Goal: Task Accomplishment & Management: Complete application form

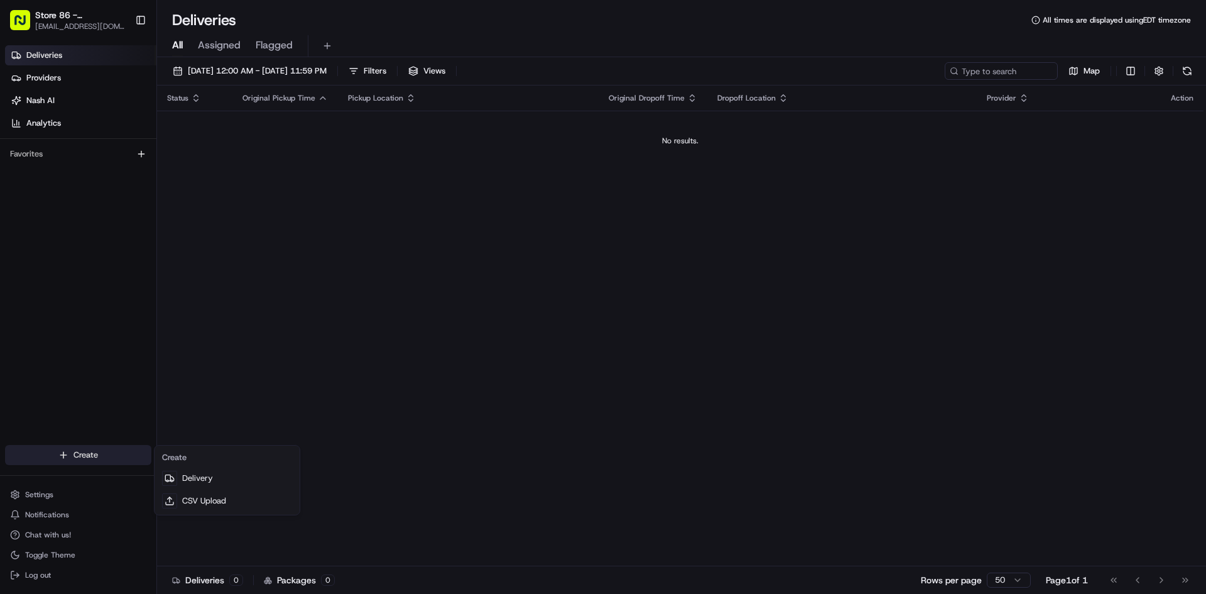
click at [118, 447] on html "Store 86 - [GEOGRAPHIC_DATA] ([GEOGRAPHIC_DATA]) (Just Salad) [EMAIL_ADDRESS][D…" at bounding box center [603, 297] width 1206 height 594
click at [197, 477] on link "Delivery" at bounding box center [227, 478] width 140 height 23
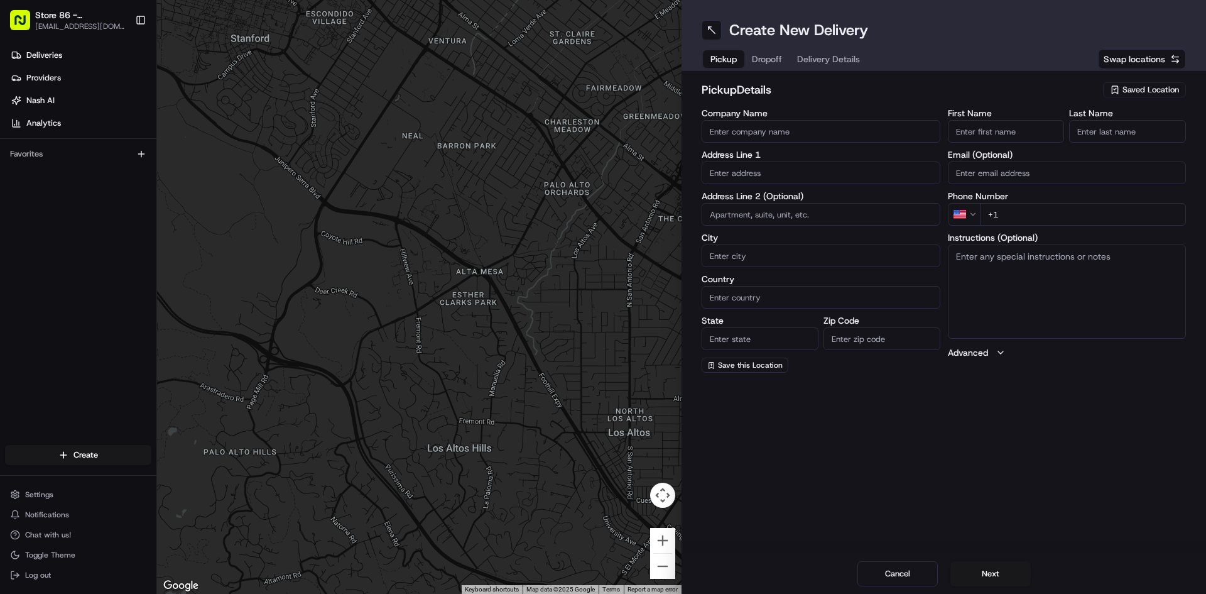
click at [779, 126] on input "Company Name" at bounding box center [821, 131] width 239 height 23
type input "just salad seaport"
type input "[STREET_ADDRESS]"
type input "[GEOGRAPHIC_DATA]"
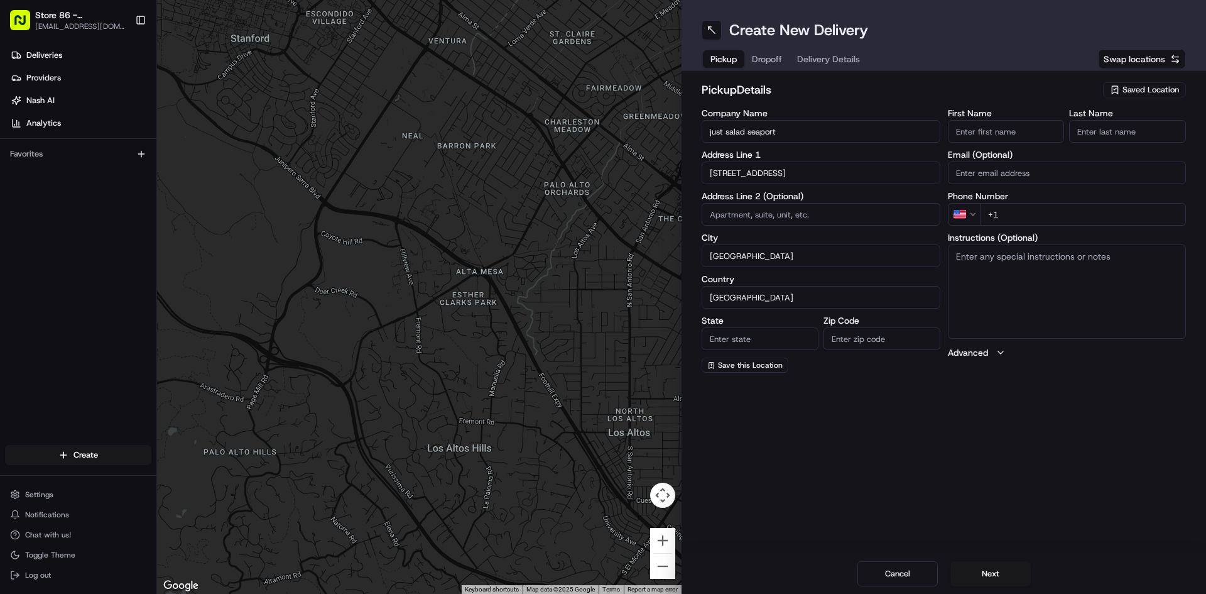
type input "MA"
type input "02210"
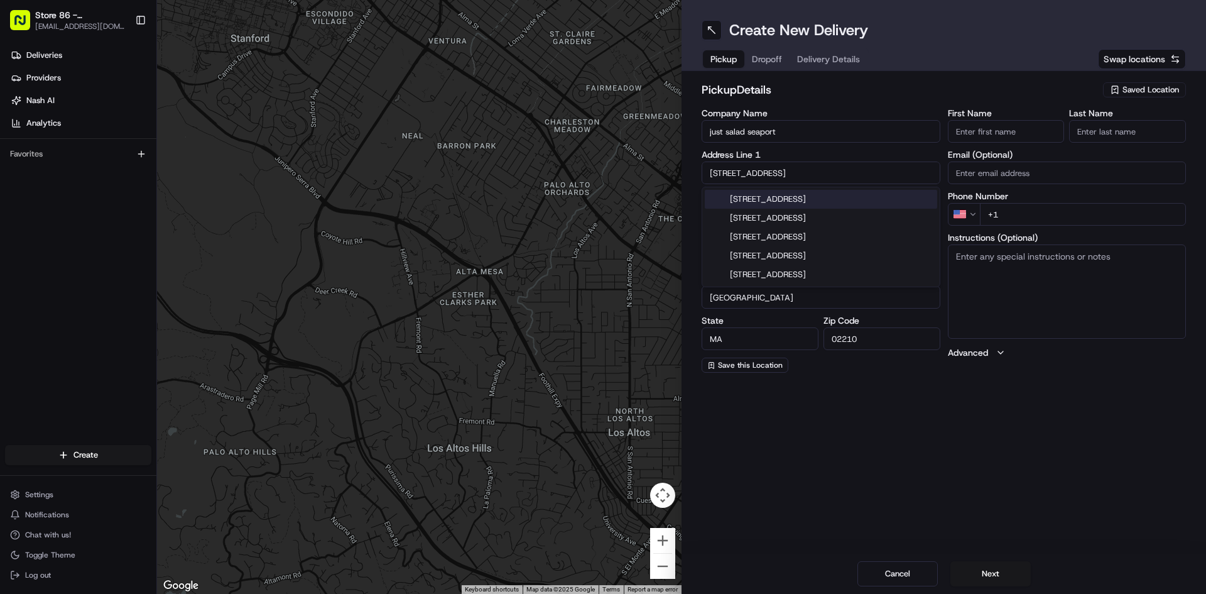
click at [1090, 227] on div "First Name Last Name Email (Optional) Phone Number US +1 Instructions (Optional…" at bounding box center [1067, 241] width 239 height 264
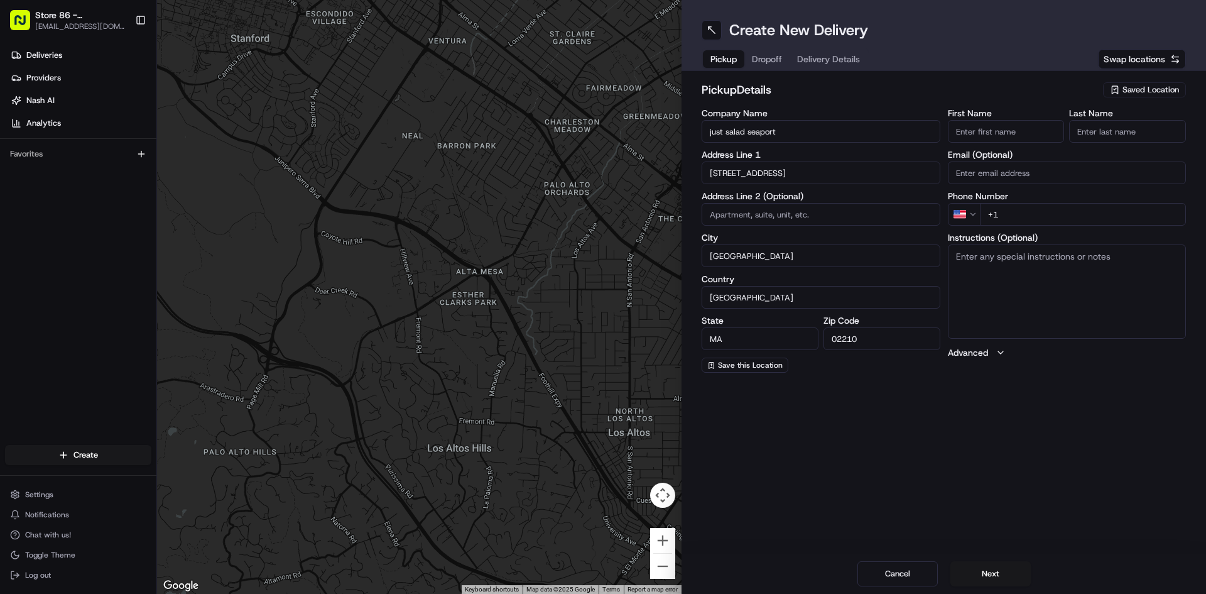
click at [1092, 219] on input "+1" at bounding box center [1083, 214] width 207 height 23
type input "[PHONE_NUMBER]"
click at [999, 575] on button "Next" at bounding box center [990, 573] width 80 height 25
click at [847, 127] on input "Company Name" at bounding box center [821, 131] width 239 height 23
type input "Just Salad Burlington #86"
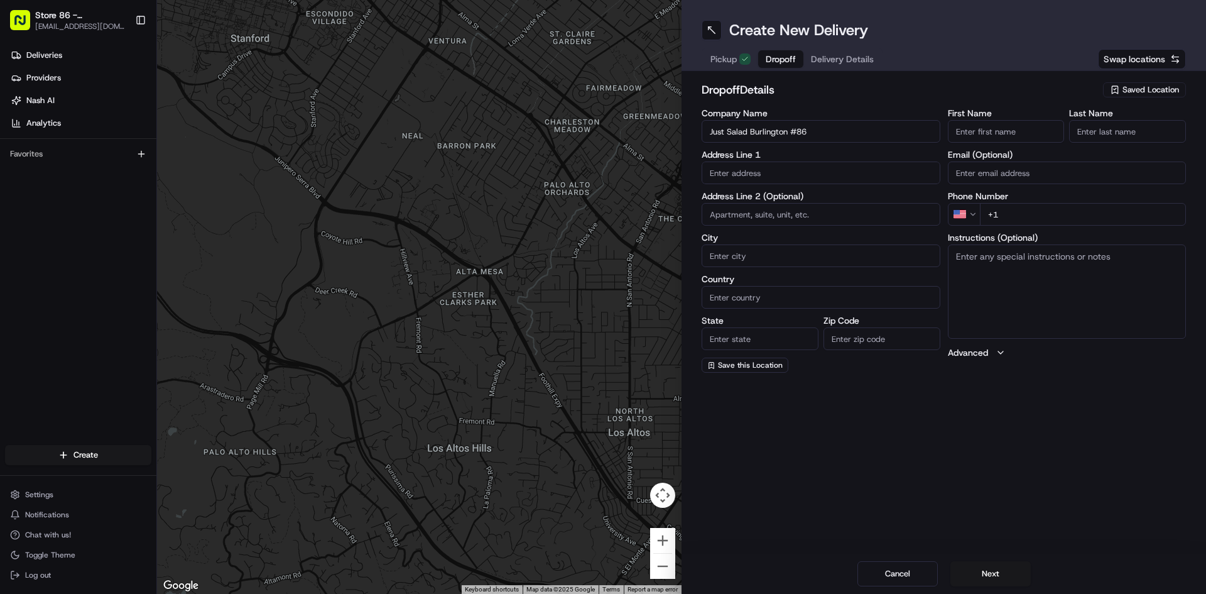
type input "[STREET_ADDRESS]"
type input "[GEOGRAPHIC_DATA]"
type input "MA"
type input "01803"
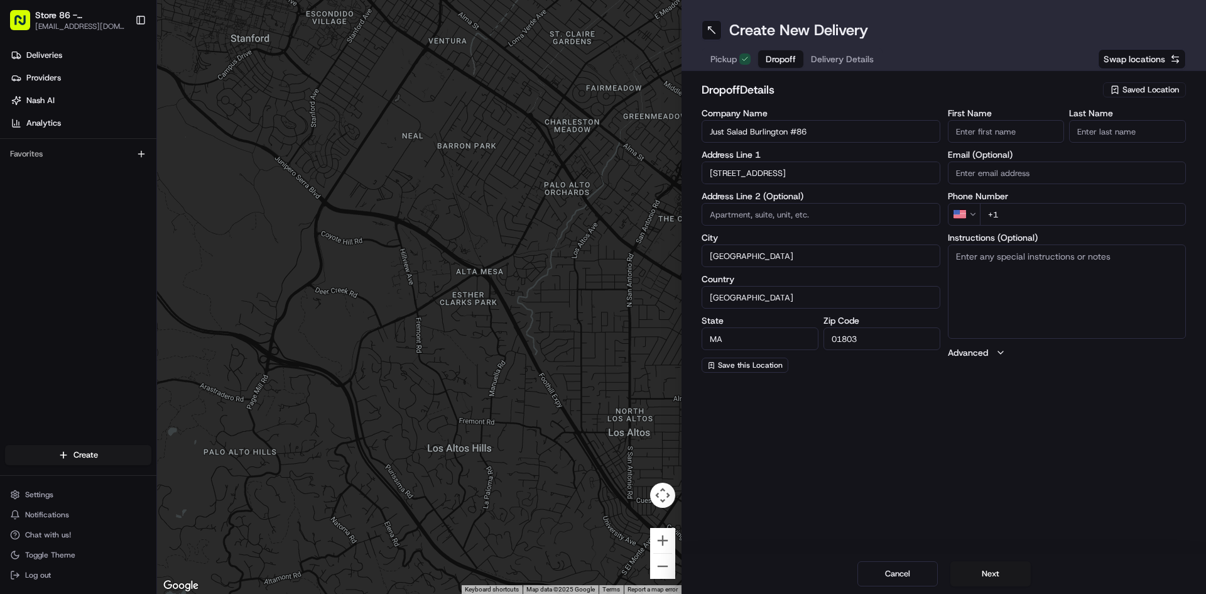
type input "[PERSON_NAME]"
click at [720, 173] on input "[STREET_ADDRESS]" at bounding box center [821, 172] width 239 height 23
click at [766, 195] on div "[STREET_ADDRESS]" at bounding box center [821, 199] width 232 height 19
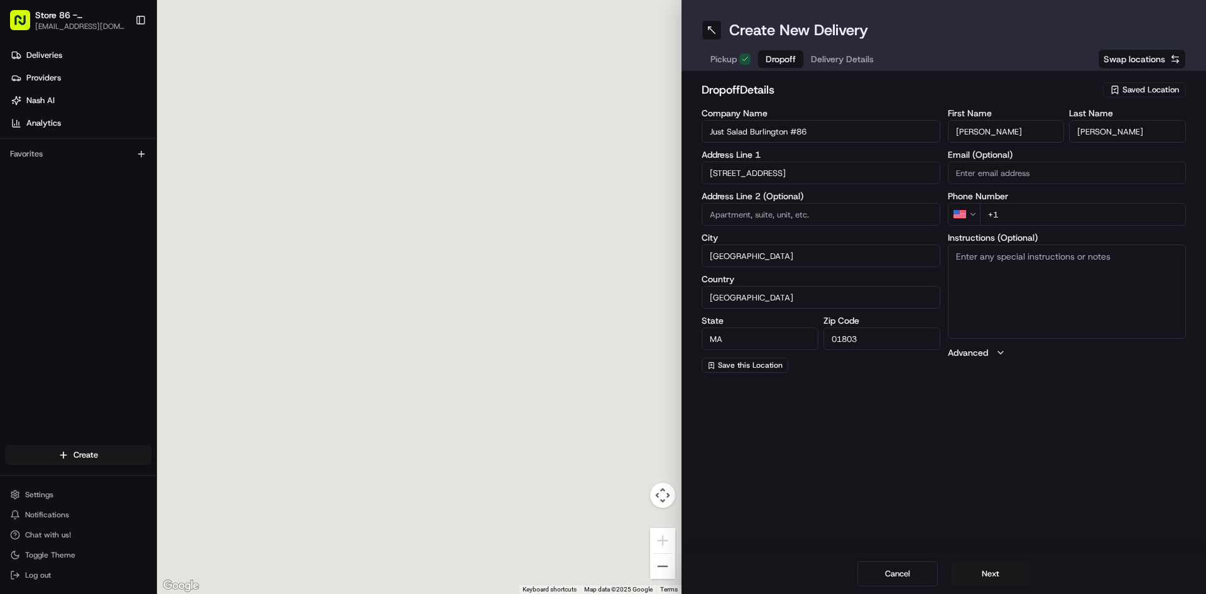
type input "[STREET_ADDRESS]"
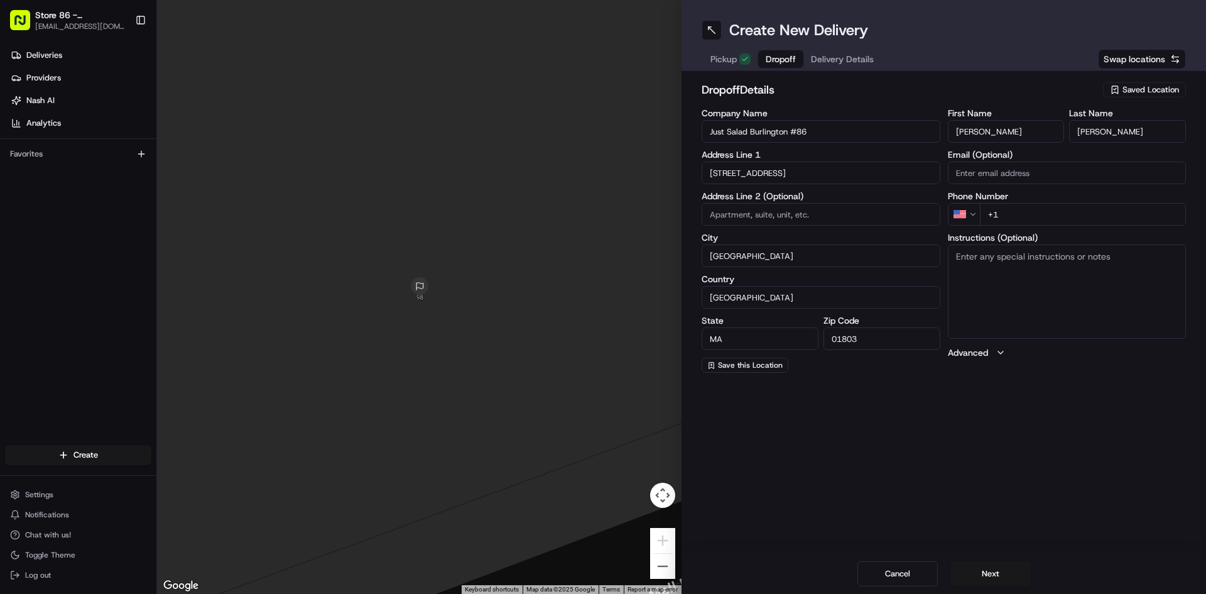
click at [1168, 212] on input "+1" at bounding box center [1083, 214] width 207 height 23
type input "[PHONE_NUMBER]"
click at [1000, 581] on button "Next" at bounding box center [990, 573] width 80 height 25
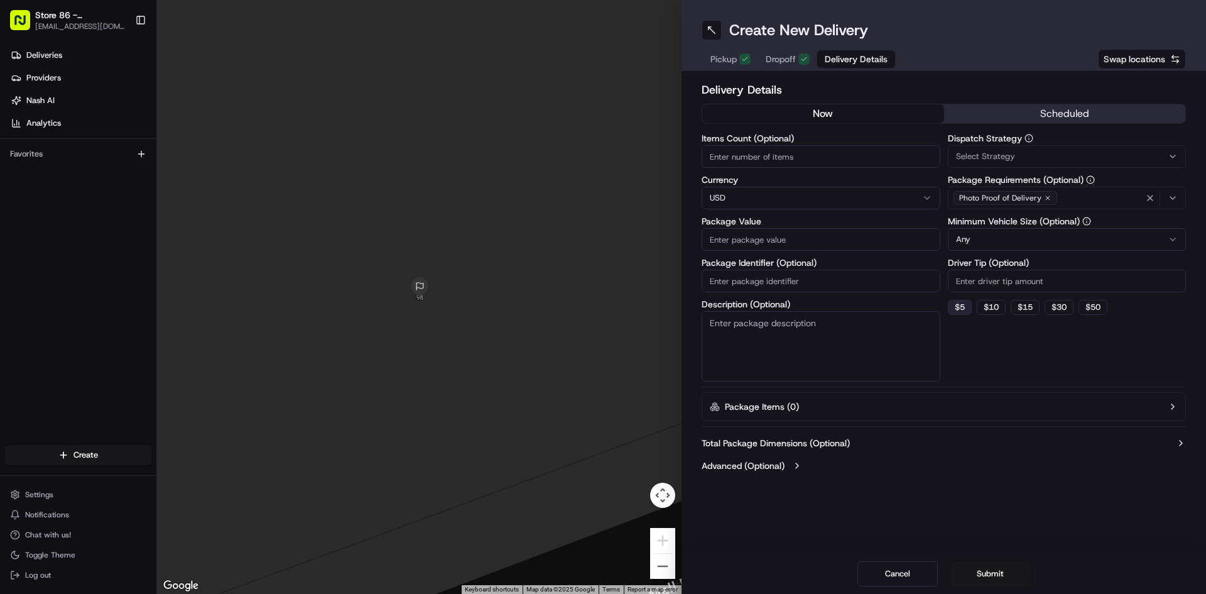
drag, startPoint x: 960, startPoint y: 305, endPoint x: 950, endPoint y: 300, distance: 11.8
click at [960, 306] on button "$ 5" at bounding box center [960, 307] width 24 height 15
type input "5"
click at [777, 160] on input "Items Count (Optional)" at bounding box center [821, 156] width 239 height 23
type input "5"
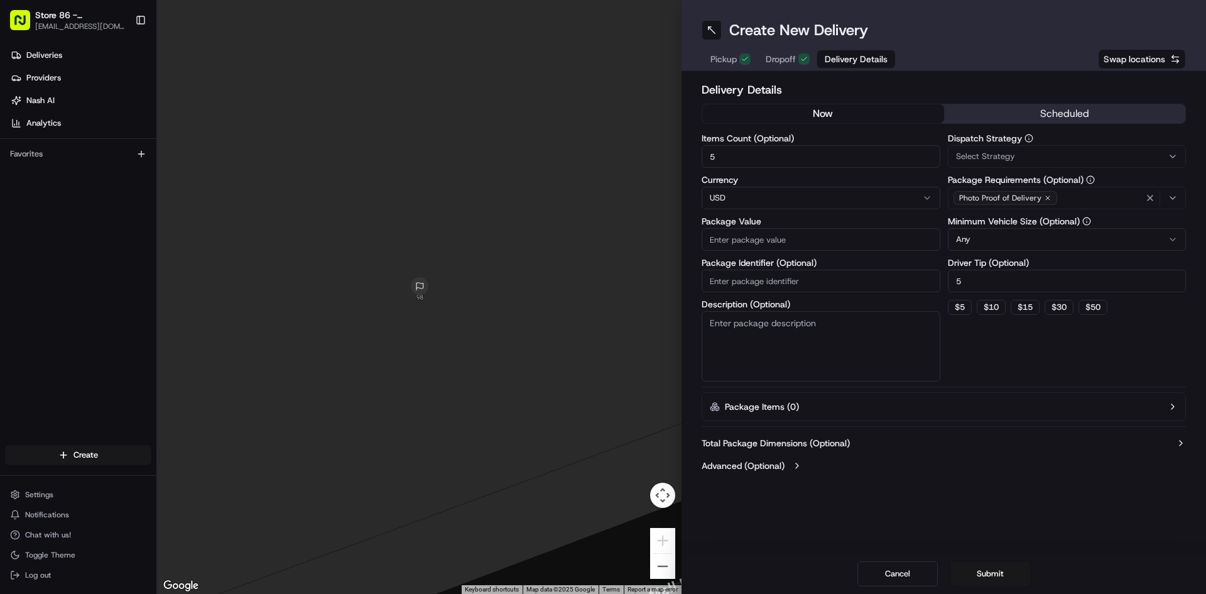
click at [754, 243] on input "Package Value" at bounding box center [821, 239] width 239 height 23
type input "125"
click at [1004, 580] on button "Submit" at bounding box center [990, 573] width 80 height 25
